Goal: Task Accomplishment & Management: Manage account settings

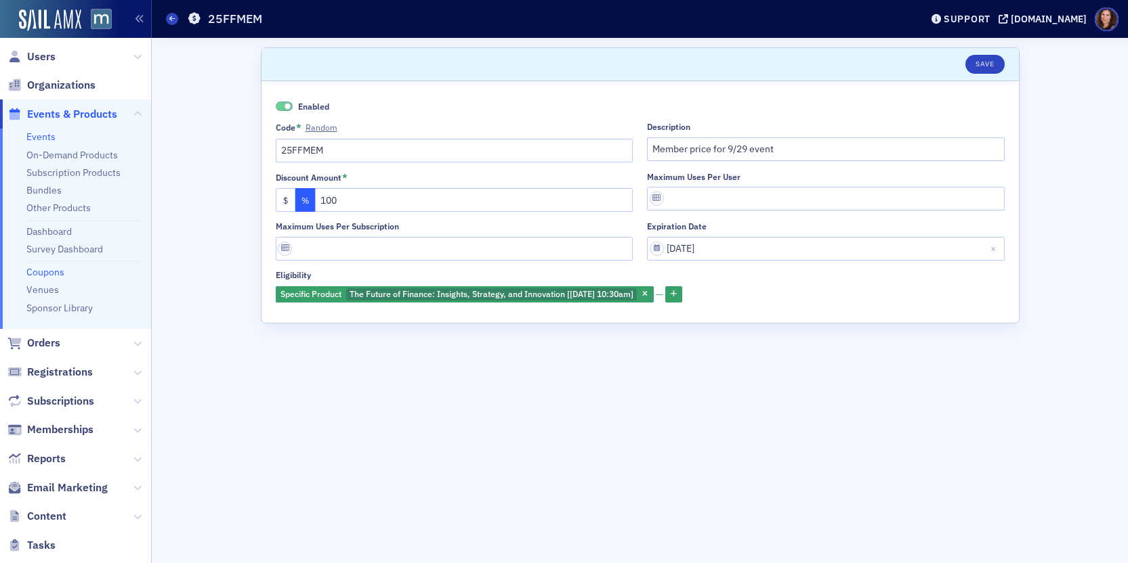
scroll to position [12, 0]
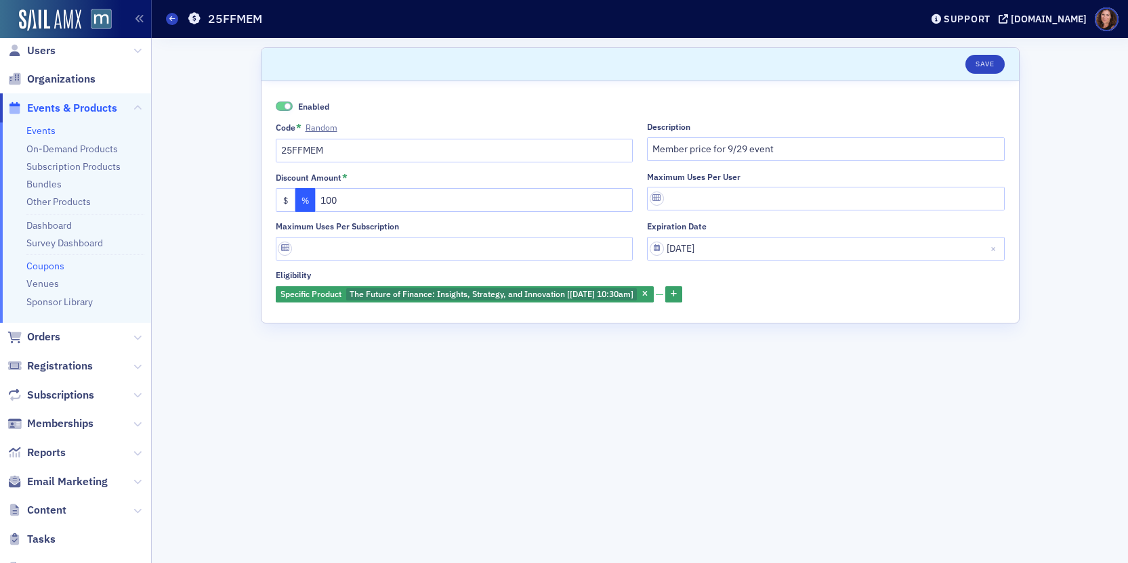
click at [35, 135] on link "Events" at bounding box center [40, 131] width 29 height 12
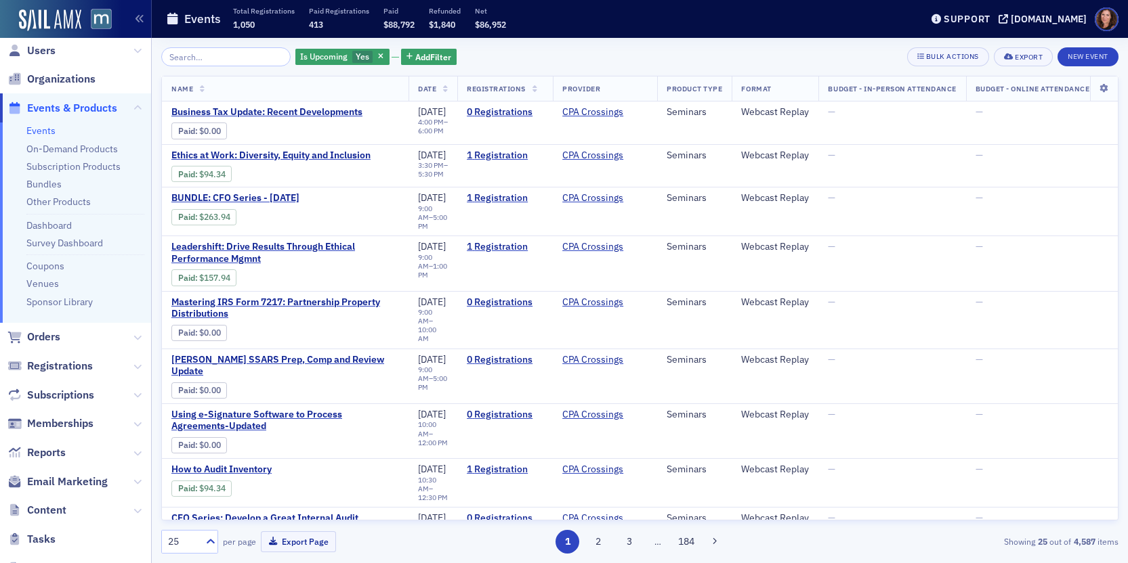
click at [217, 60] on input "search" at bounding box center [225, 56] width 129 height 19
click at [65, 368] on span "Registrations" at bounding box center [60, 366] width 66 height 15
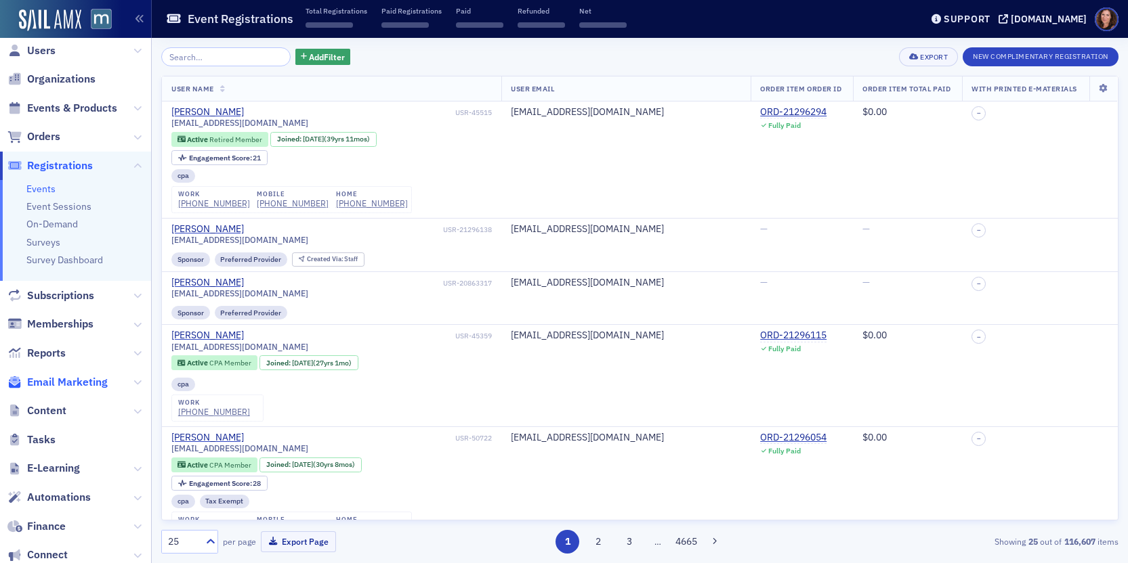
click at [72, 383] on span "Email Marketing" at bounding box center [67, 382] width 81 height 15
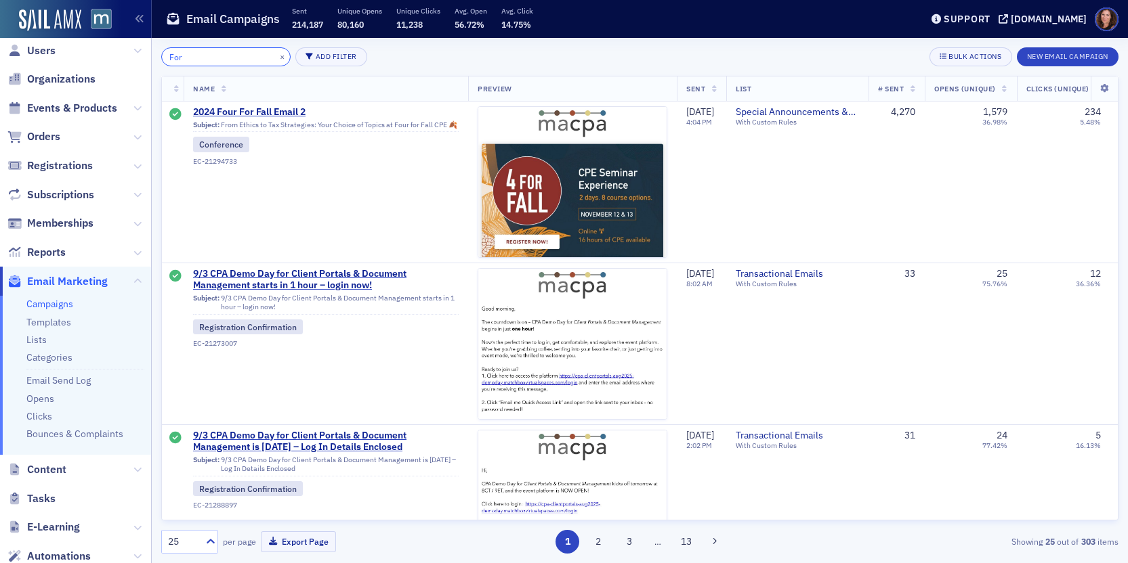
click at [218, 63] on input "For" at bounding box center [225, 56] width 129 height 19
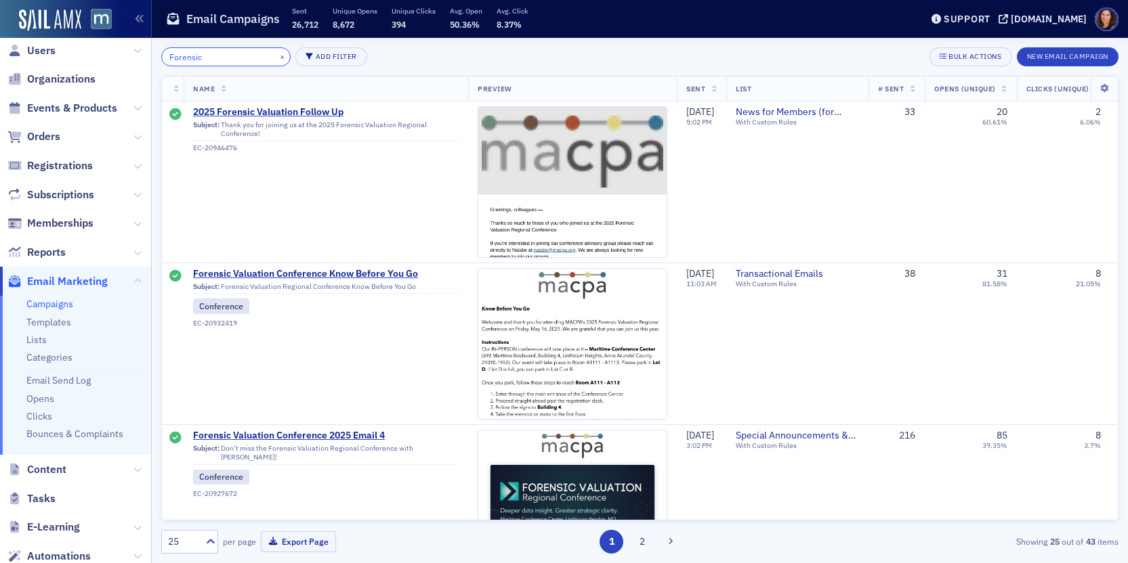
type input "Forensic"
drag, startPoint x: 51, startPoint y: 306, endPoint x: 77, endPoint y: 300, distance: 27.1
click at [51, 306] on link "Campaigns" at bounding box center [49, 304] width 47 height 12
click at [182, 60] on input "Forensic" at bounding box center [225, 56] width 129 height 19
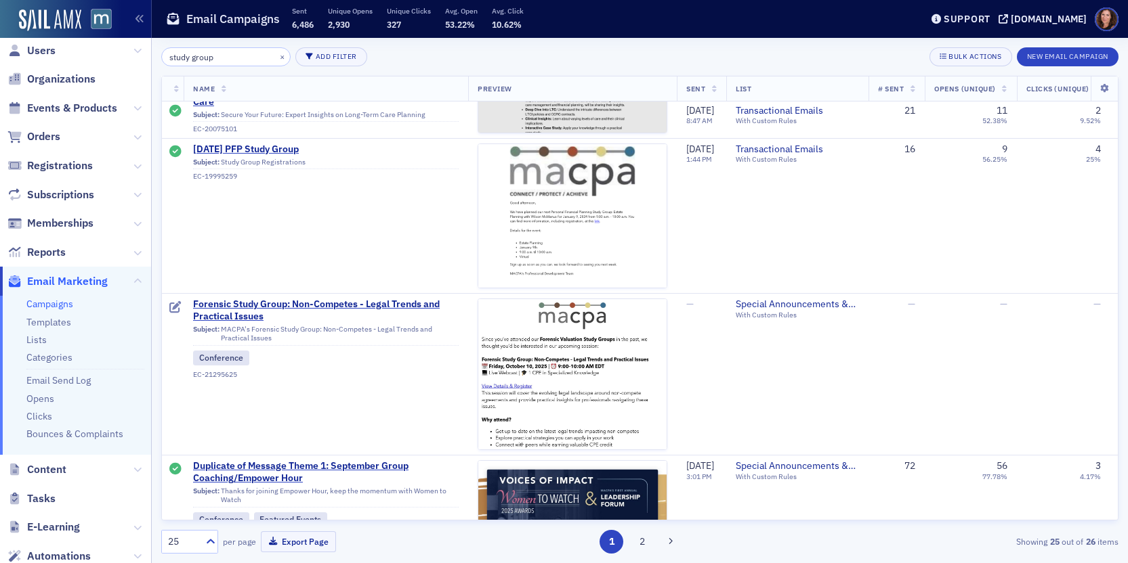
scroll to position [1659, 0]
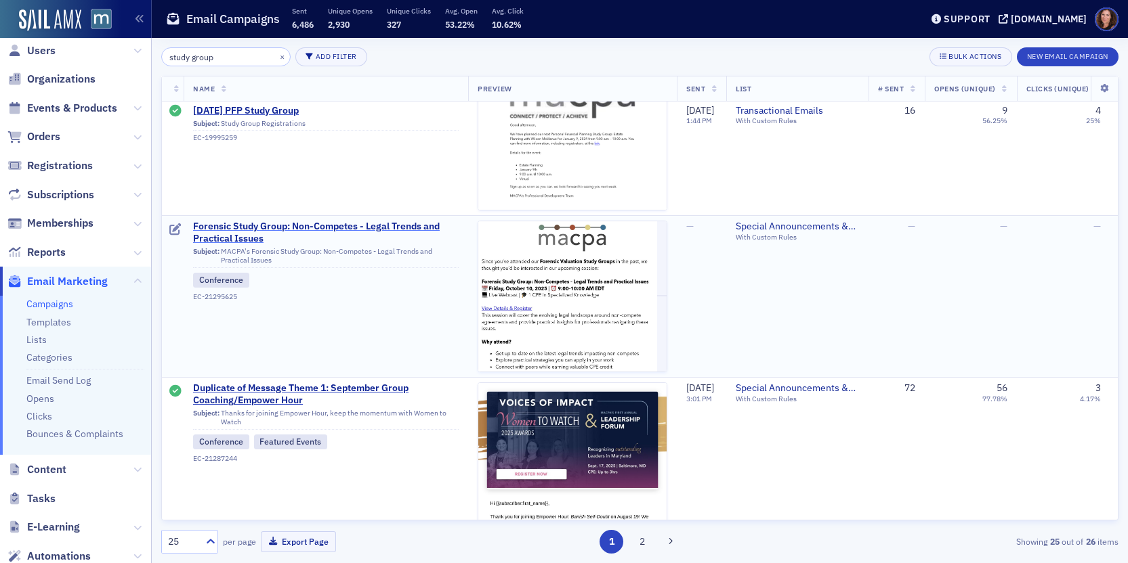
type input "study group"
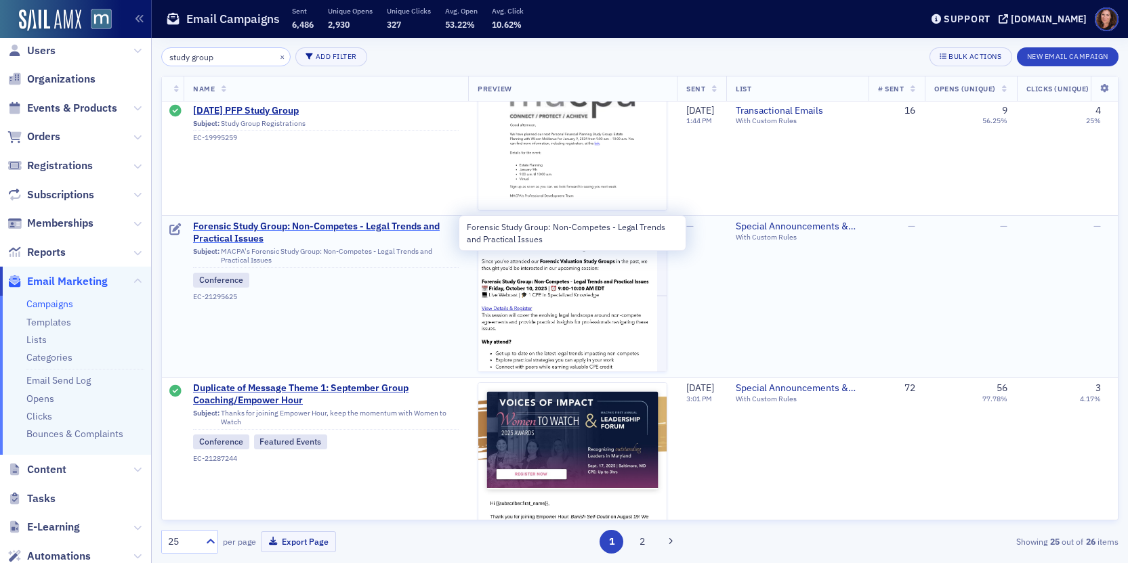
click at [316, 234] on span "Forensic Study Group: Non-Competes - Legal Trends and Practical Issues" at bounding box center [325, 233] width 265 height 24
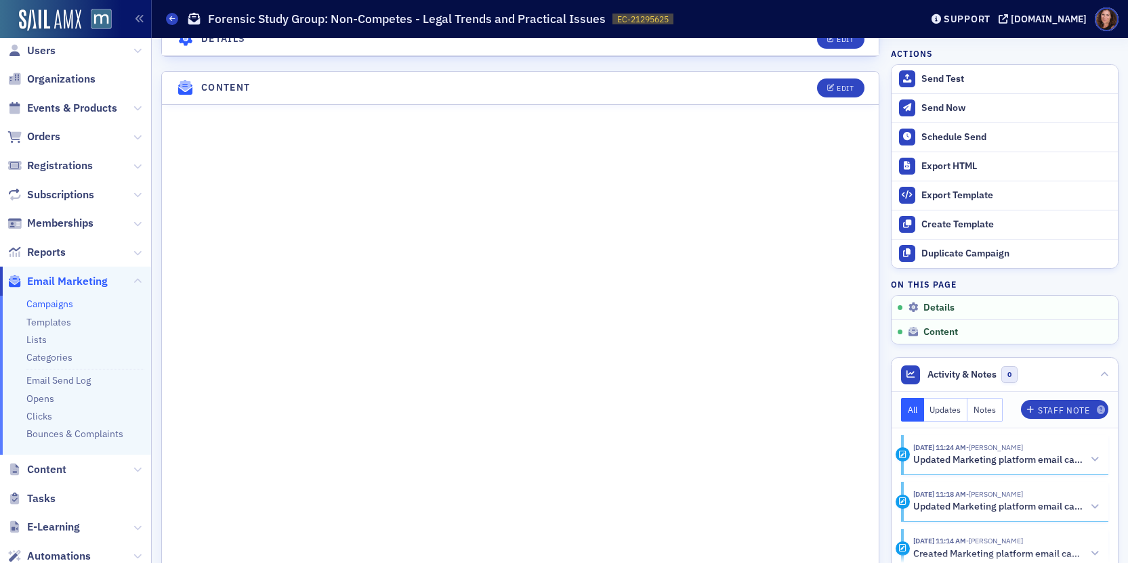
scroll to position [643, 0]
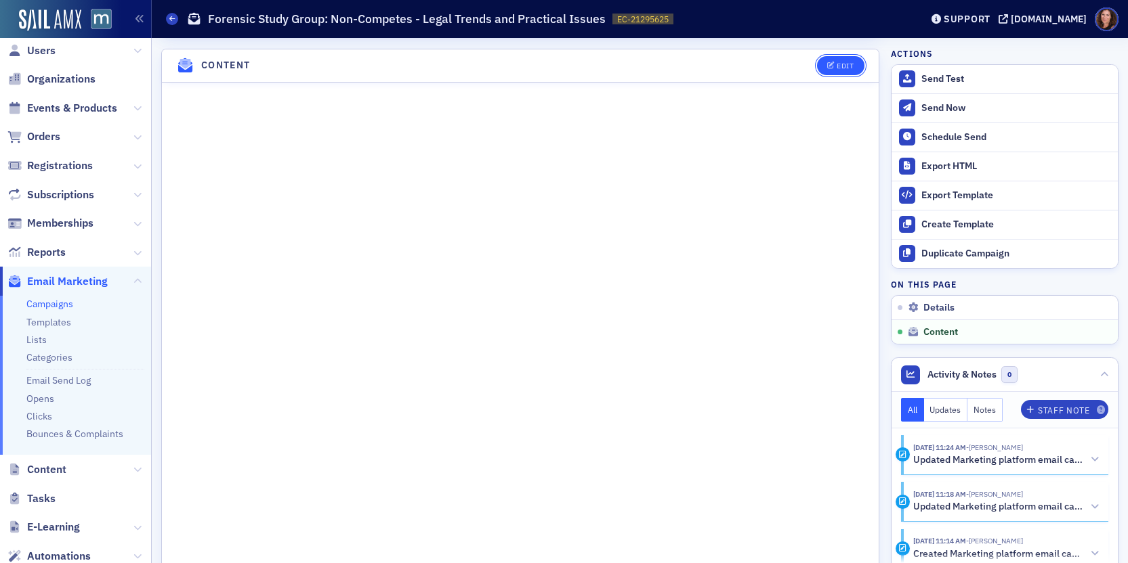
click at [819, 70] on button "Edit" at bounding box center [840, 65] width 47 height 19
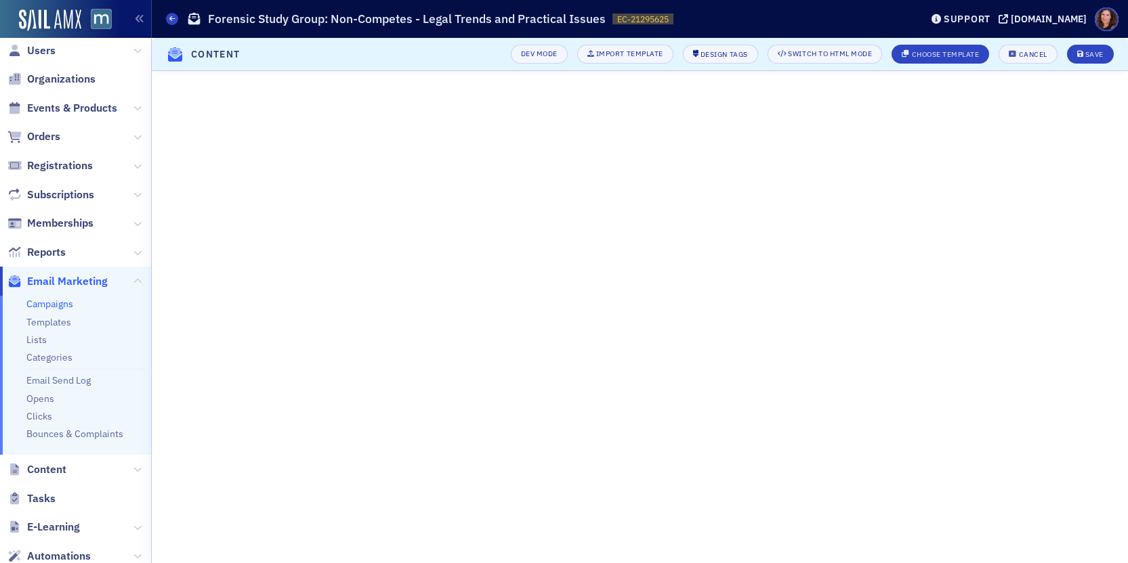
scroll to position [137, 0]
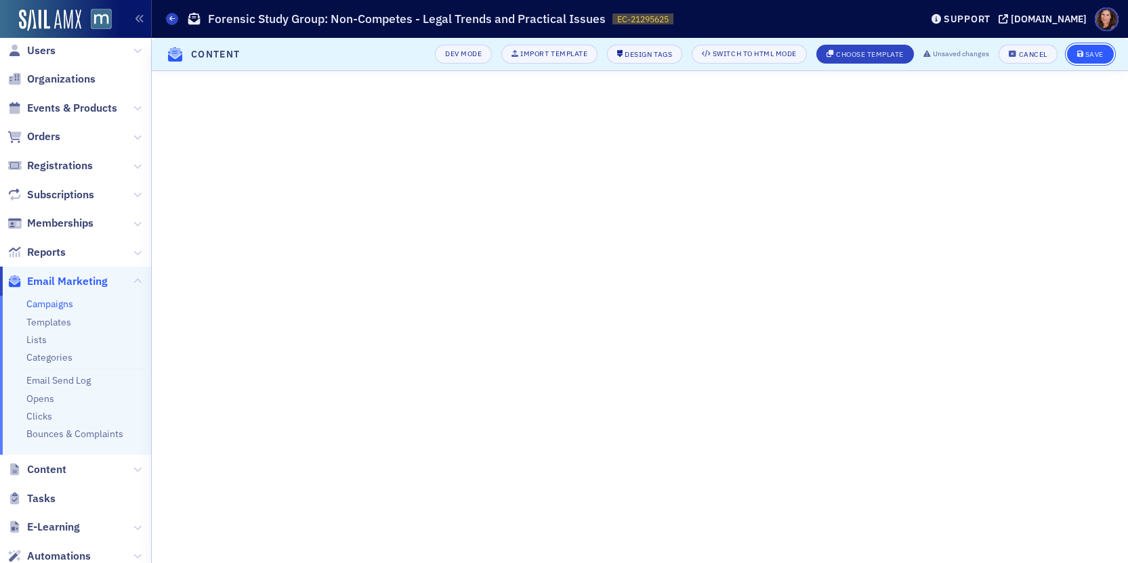
click at [1090, 49] on button "Save" at bounding box center [1090, 54] width 47 height 19
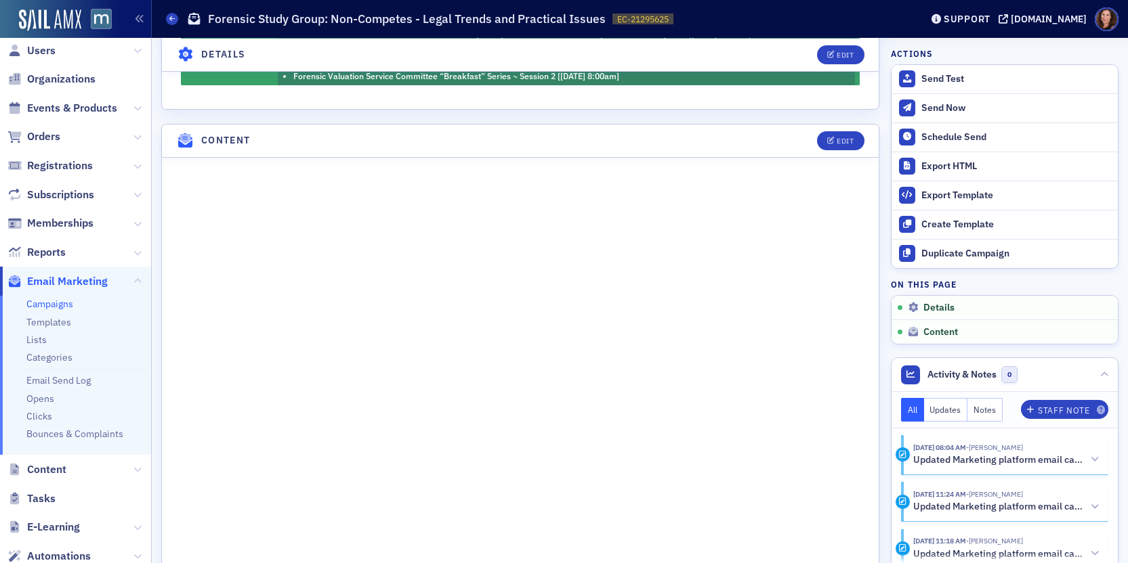
scroll to position [576, 0]
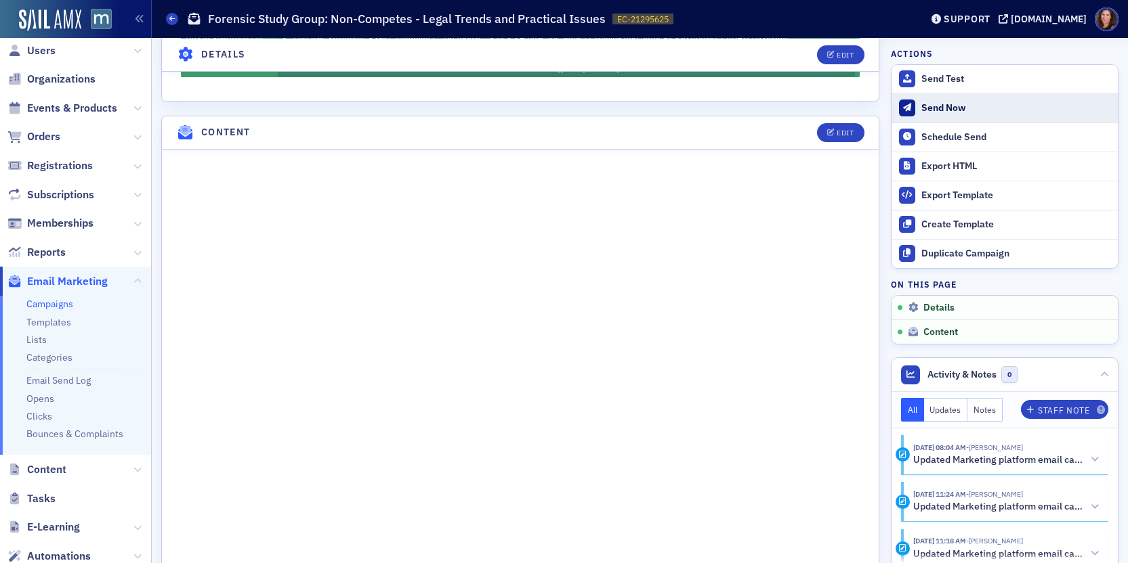
click at [958, 110] on div "Send Now" at bounding box center [1016, 108] width 190 height 12
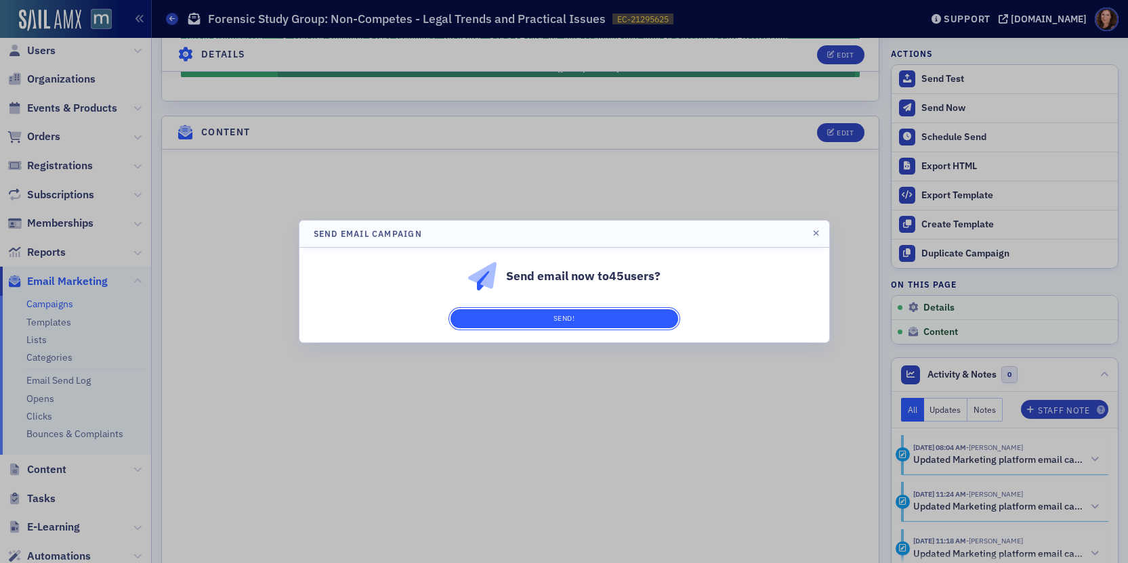
click at [601, 320] on button "Send!" at bounding box center [564, 319] width 228 height 19
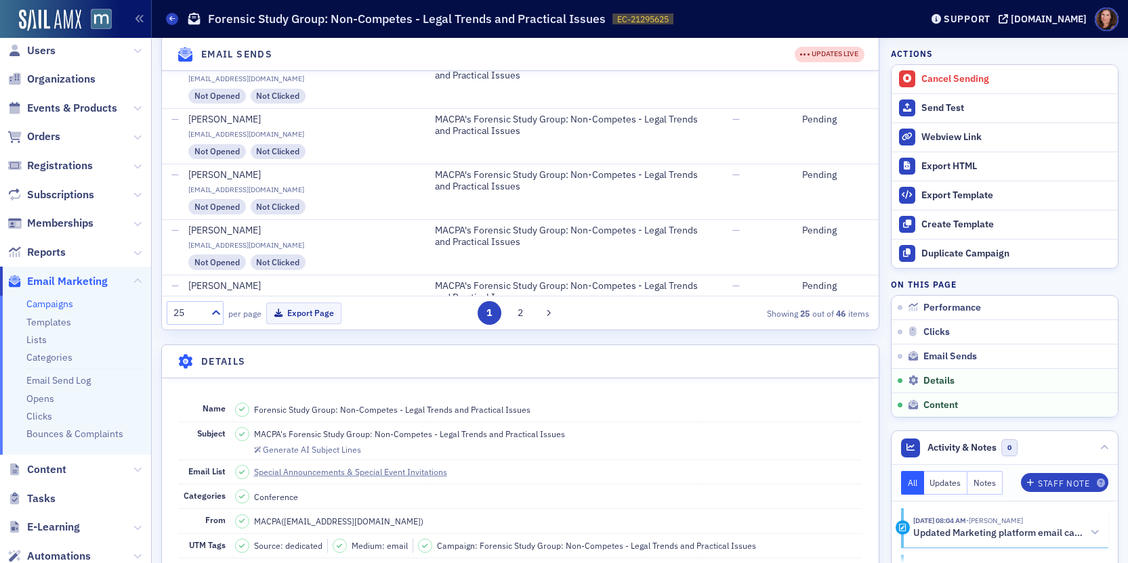
scroll to position [1327, 0]
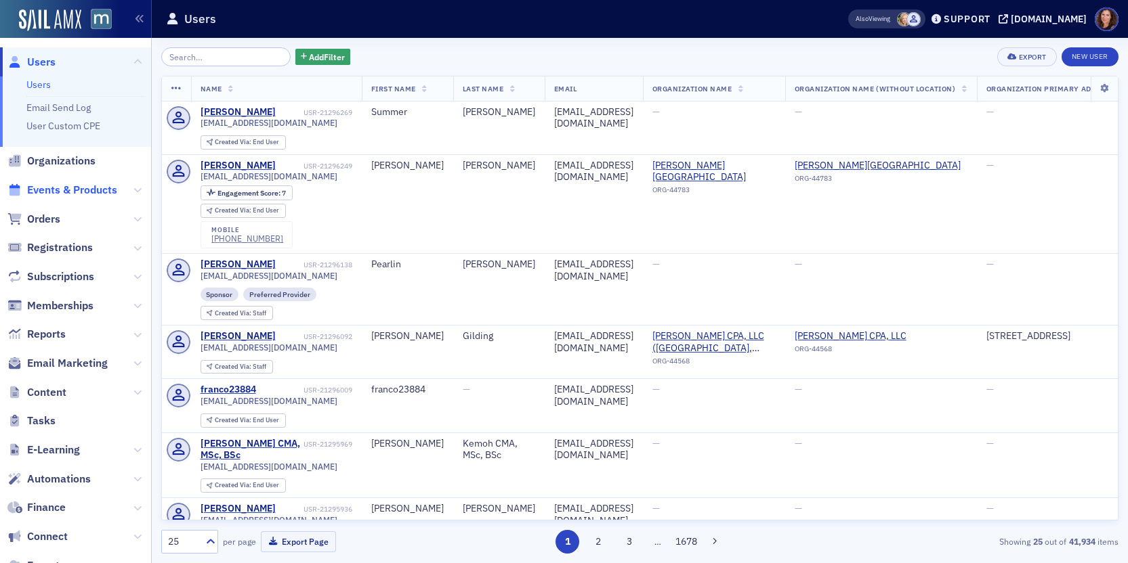
drag, startPoint x: 0, startPoint y: 0, endPoint x: 93, endPoint y: 185, distance: 206.9
click at [93, 185] on span "Events & Products" at bounding box center [72, 190] width 90 height 15
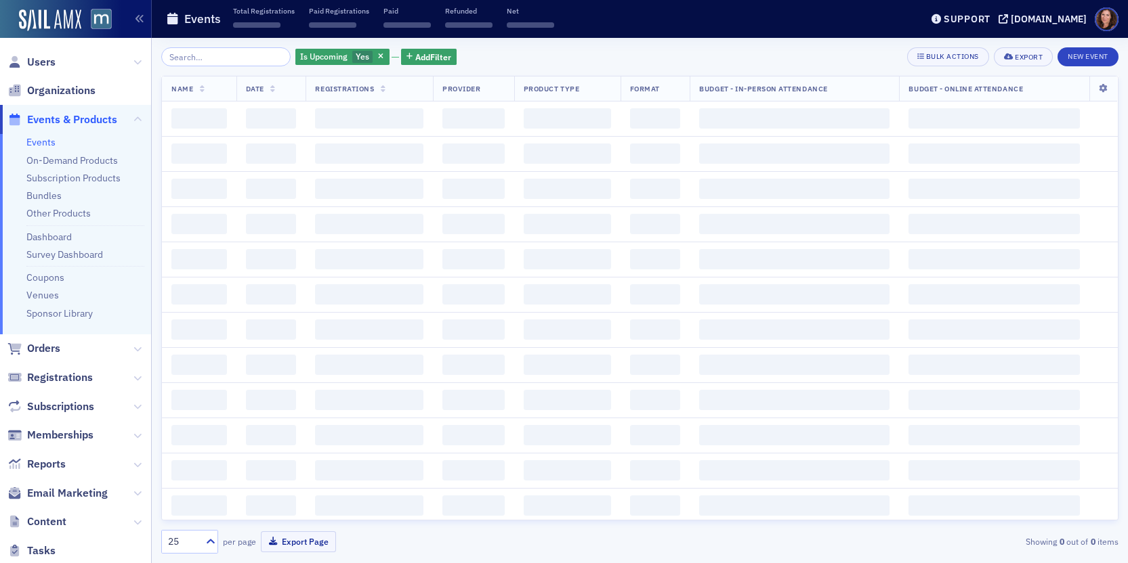
click at [219, 60] on input "search" at bounding box center [225, 56] width 129 height 19
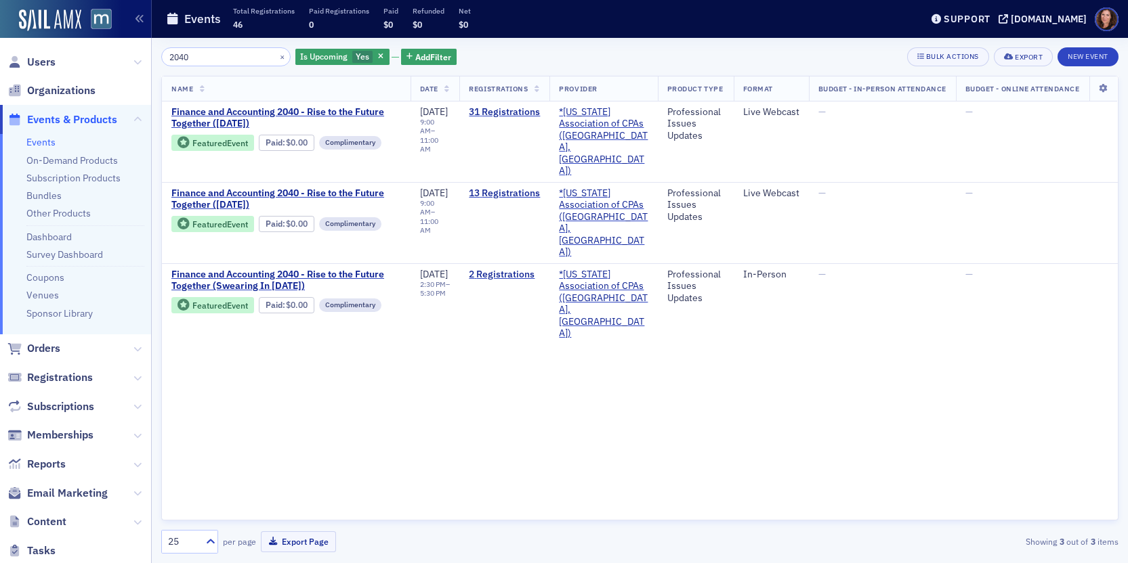
click at [180, 58] on input "2040" at bounding box center [225, 56] width 129 height 19
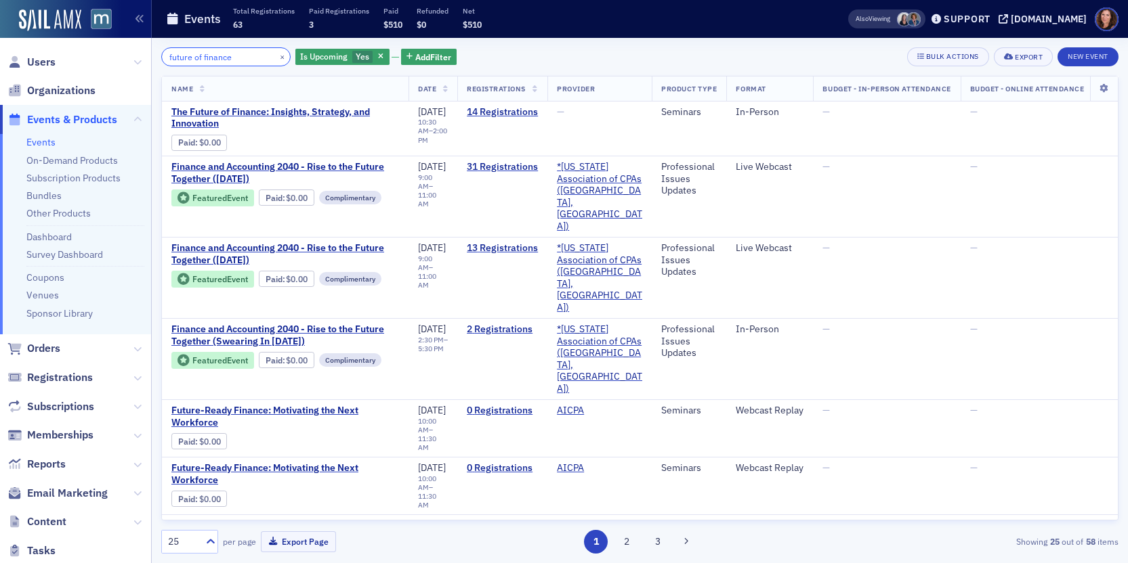
click at [213, 54] on input "future of finance" at bounding box center [225, 56] width 129 height 19
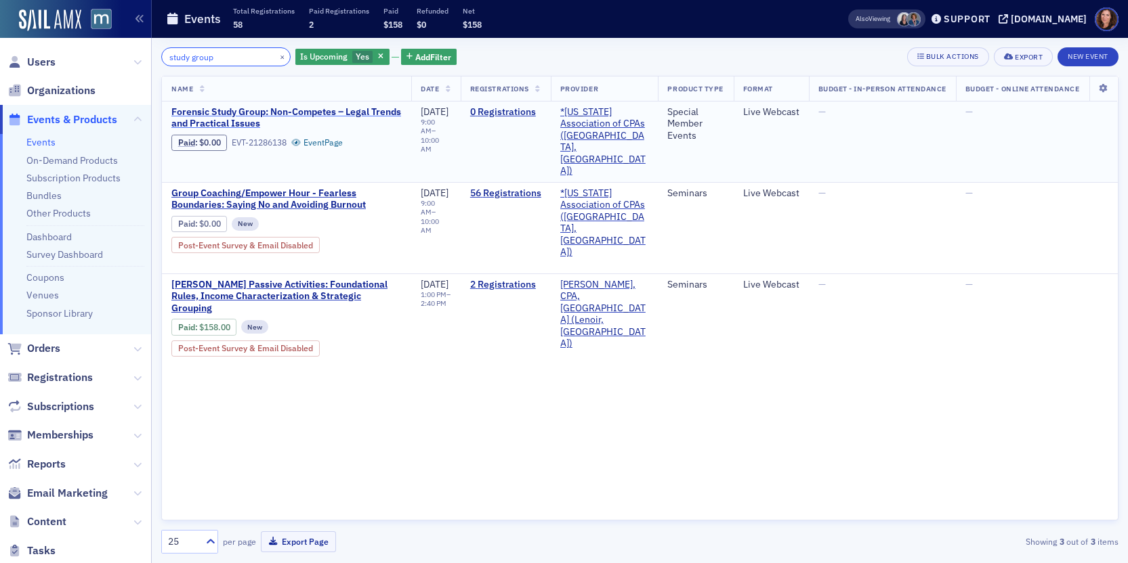
type input "study group"
click at [278, 111] on span "Forensic Study Group: Non-Competes – Legal Trends and Practical Issues" at bounding box center [286, 118] width 230 height 24
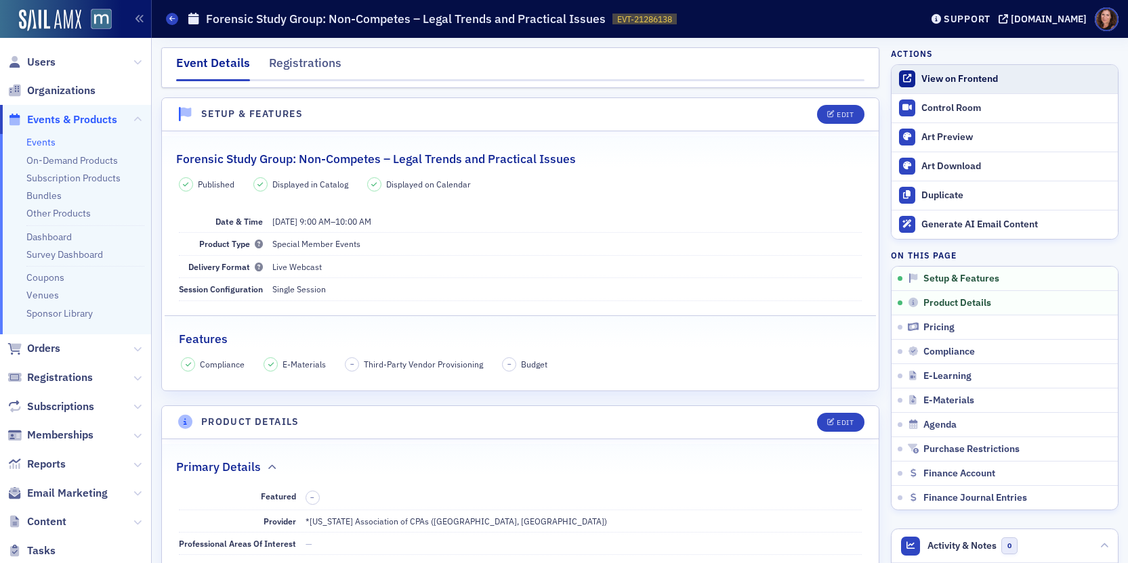
click at [928, 77] on div "View on Frontend" at bounding box center [1016, 79] width 190 height 12
